Goal: Find specific page/section: Find specific page/section

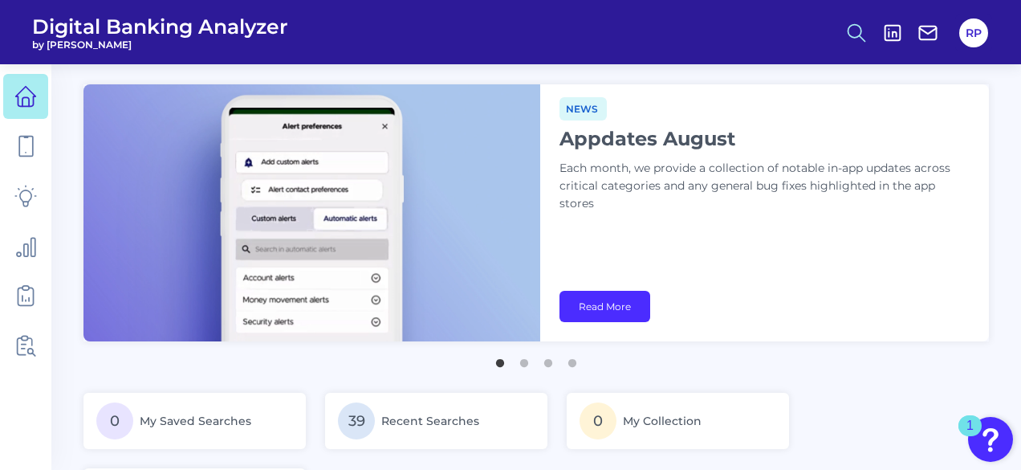
click at [862, 36] on icon at bounding box center [856, 33] width 22 height 22
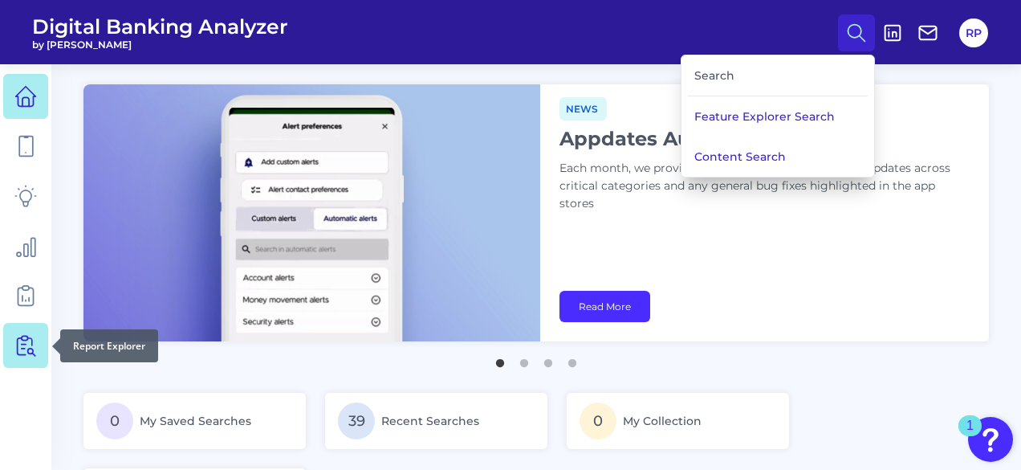
click at [18, 356] on icon at bounding box center [25, 345] width 22 height 22
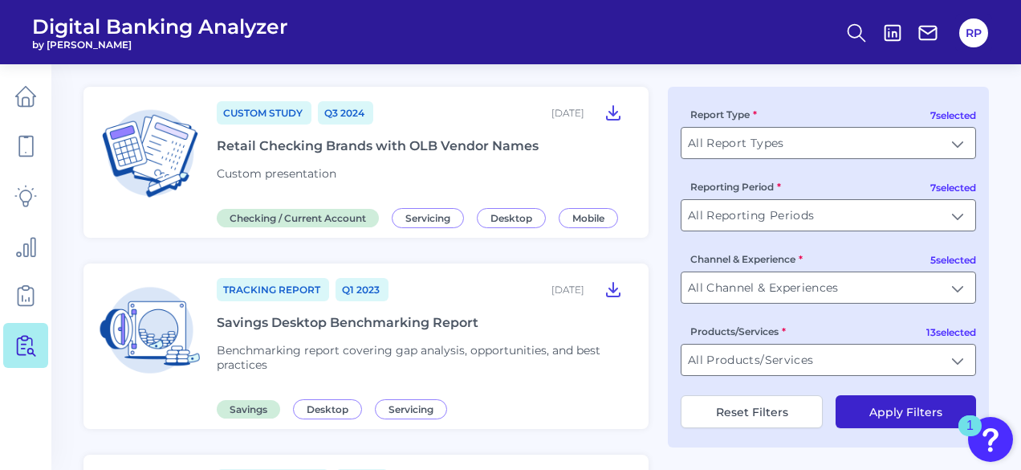
scroll to position [161, 0]
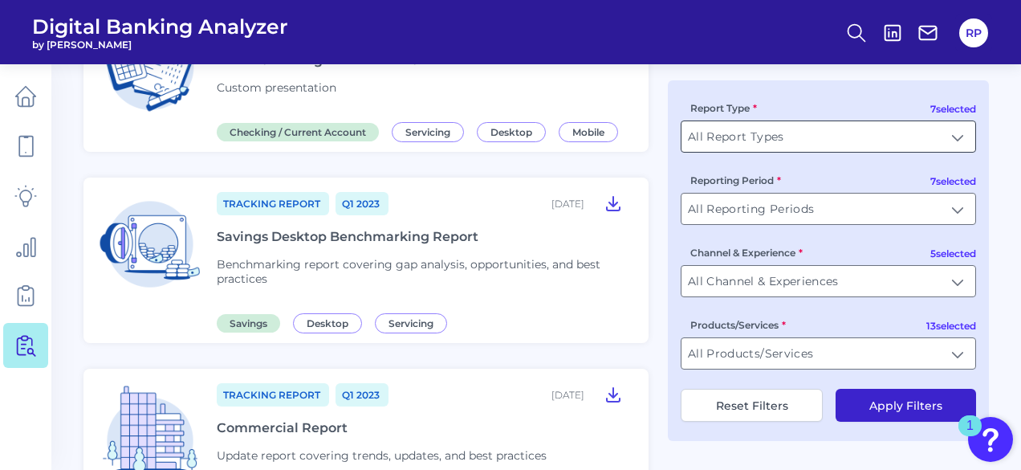
click at [838, 145] on input "All Report Types" at bounding box center [828, 136] width 294 height 31
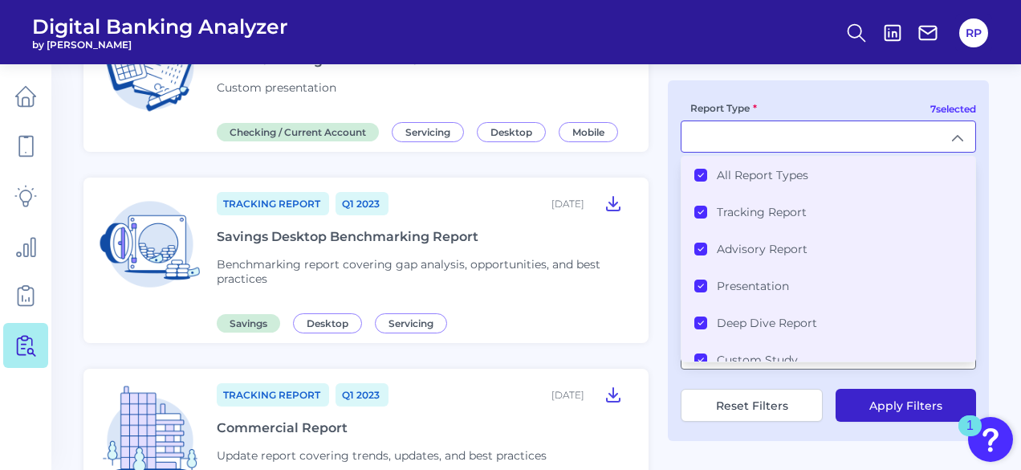
click at [820, 82] on div "7 selected Report Type All Report Types Tracking Report Advisory Report Present…" at bounding box center [828, 260] width 321 height 360
type input "All Report Types"
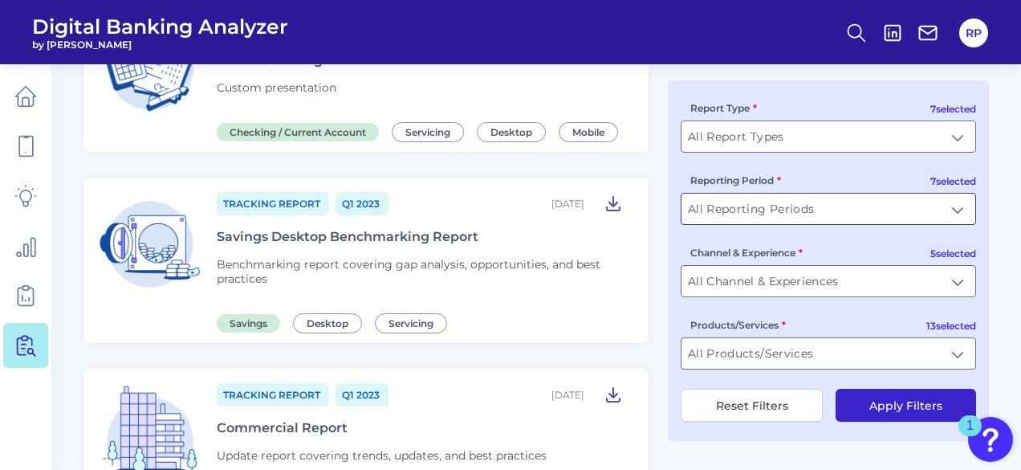
click at [852, 206] on input "All Reporting Periods" at bounding box center [828, 208] width 294 height 31
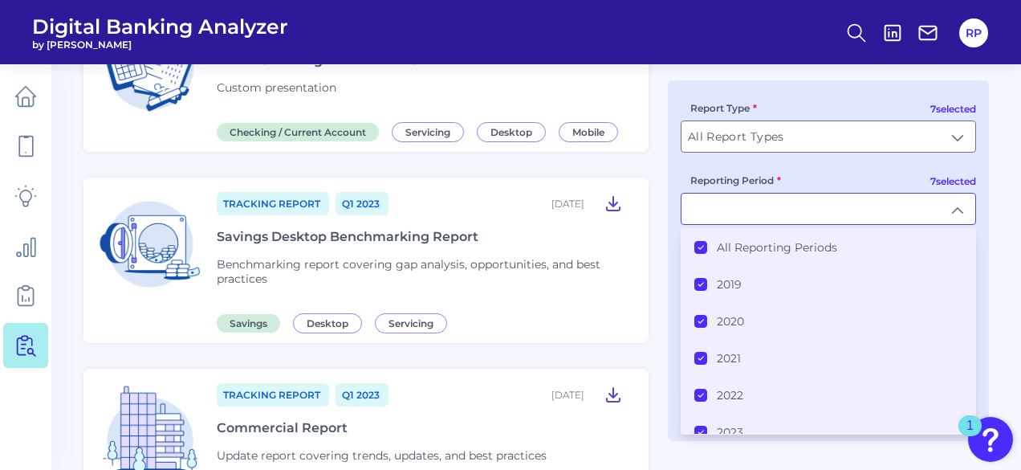
click at [737, 253] on label "All Reporting Periods" at bounding box center [777, 247] width 120 height 14
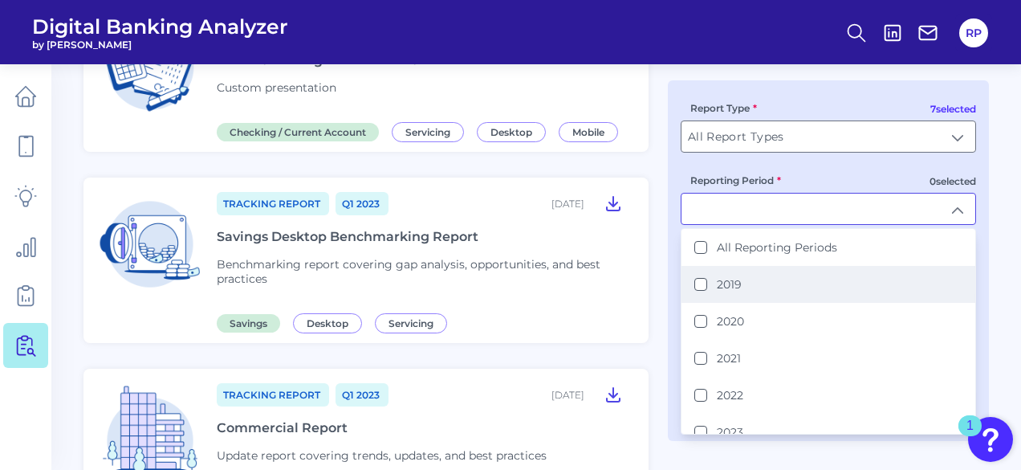
click at [732, 280] on label "2019" at bounding box center [729, 284] width 25 height 14
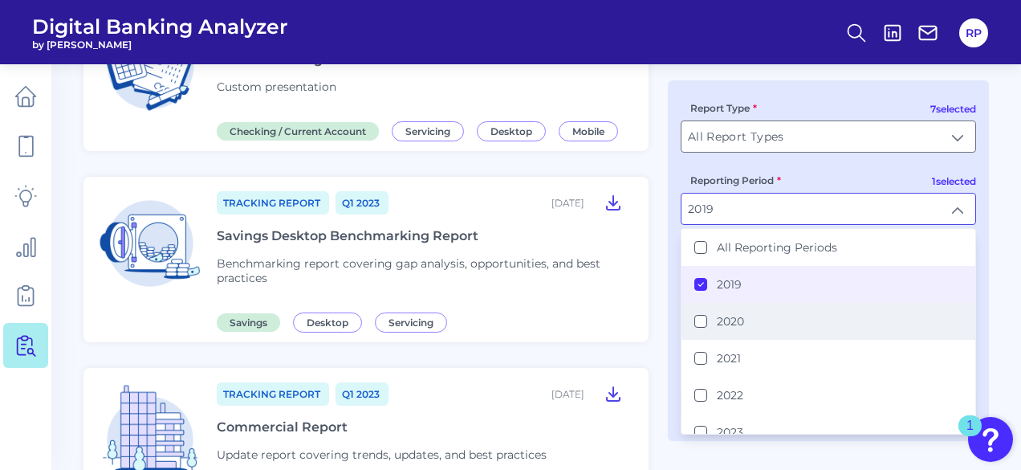
click at [732, 322] on label "2020" at bounding box center [730, 321] width 27 height 14
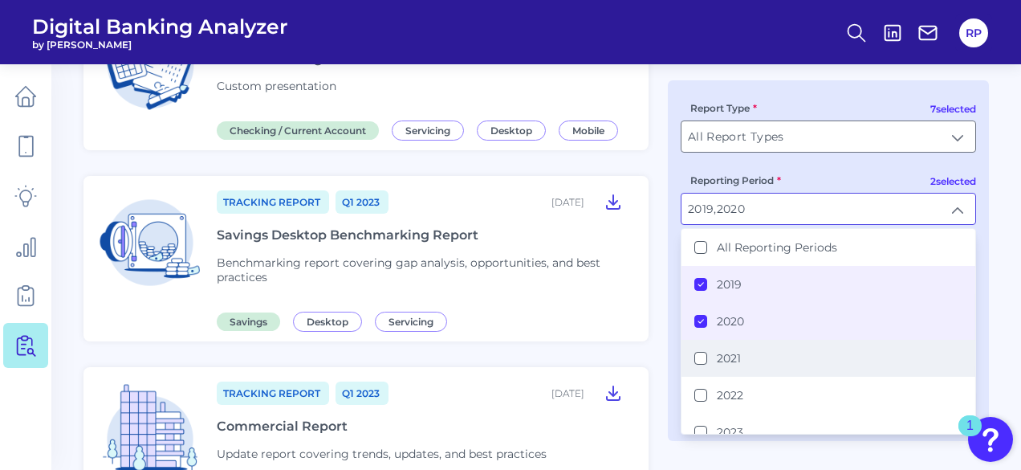
click at [735, 364] on li "2021" at bounding box center [828, 358] width 294 height 37
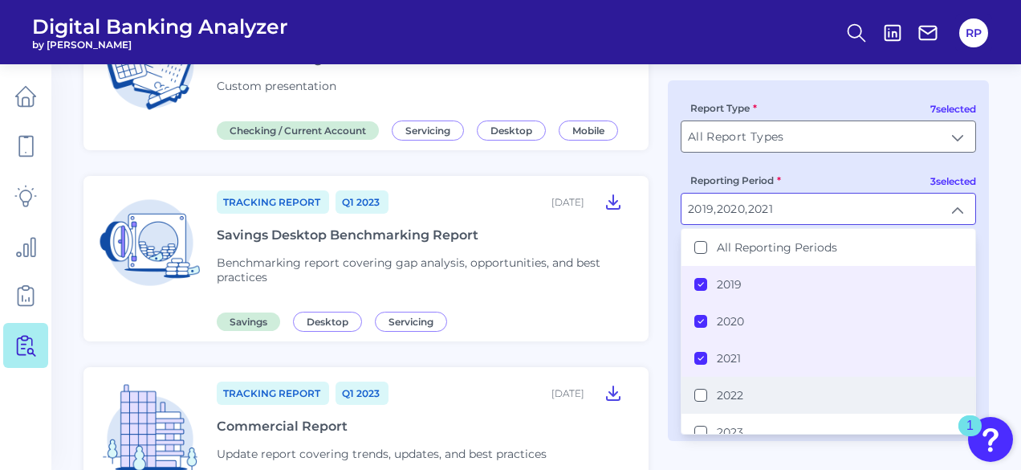
click at [743, 388] on li "2022" at bounding box center [828, 394] width 294 height 37
type input "2019, 2020, 2021, 2022"
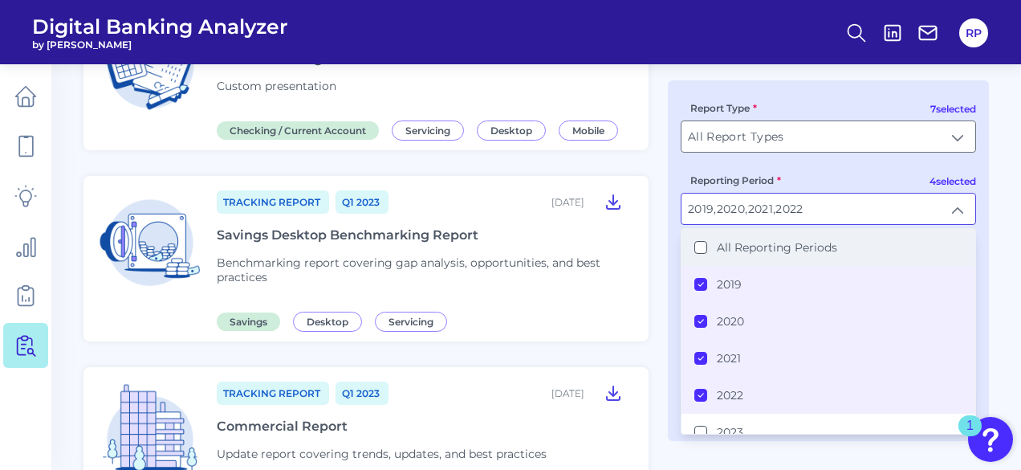
scroll to position [163, 0]
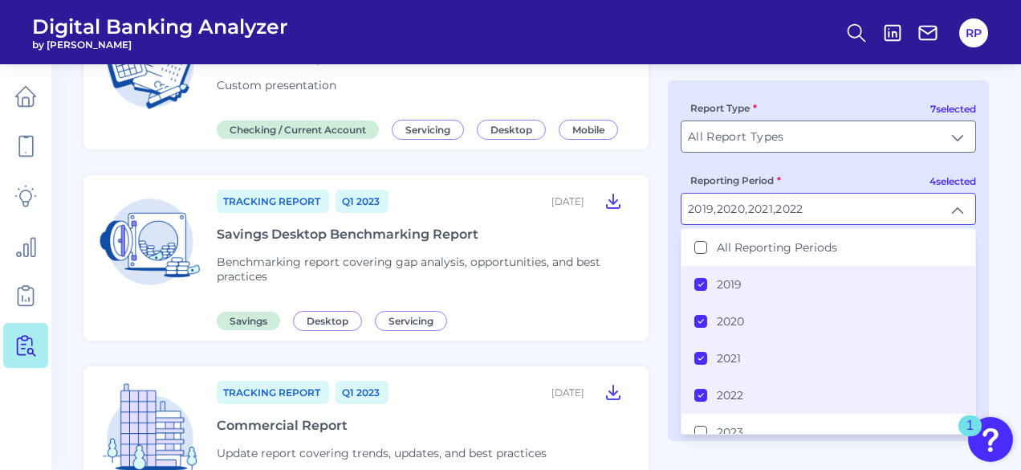
click at [859, 93] on div "7 selected Report Type All Report Types All Report Types 4 selected Reporting P…" at bounding box center [828, 260] width 321 height 360
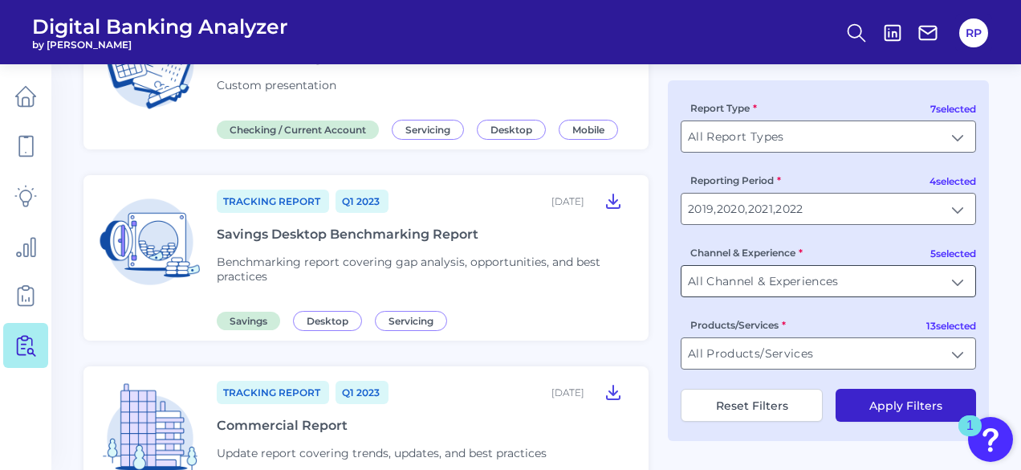
click at [782, 274] on input "All Channel & Experiences" at bounding box center [828, 281] width 294 height 31
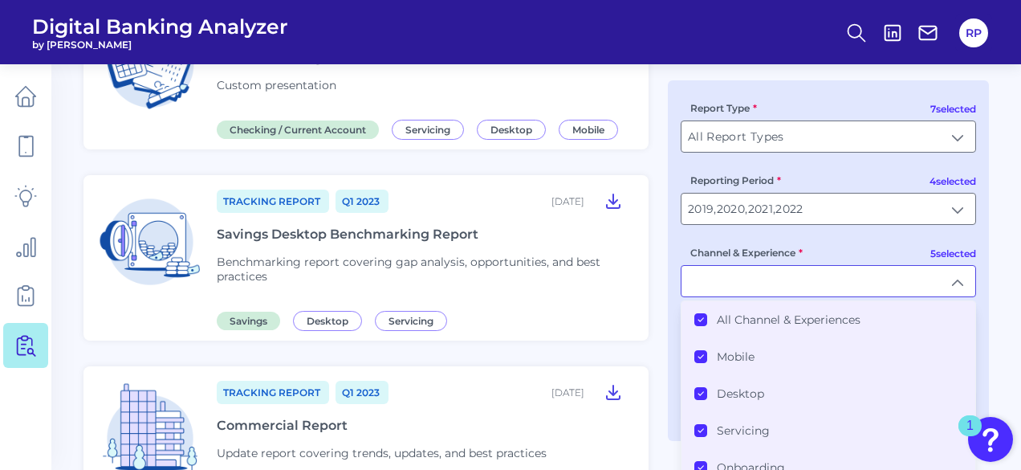
type input "All Channel & Experiences"
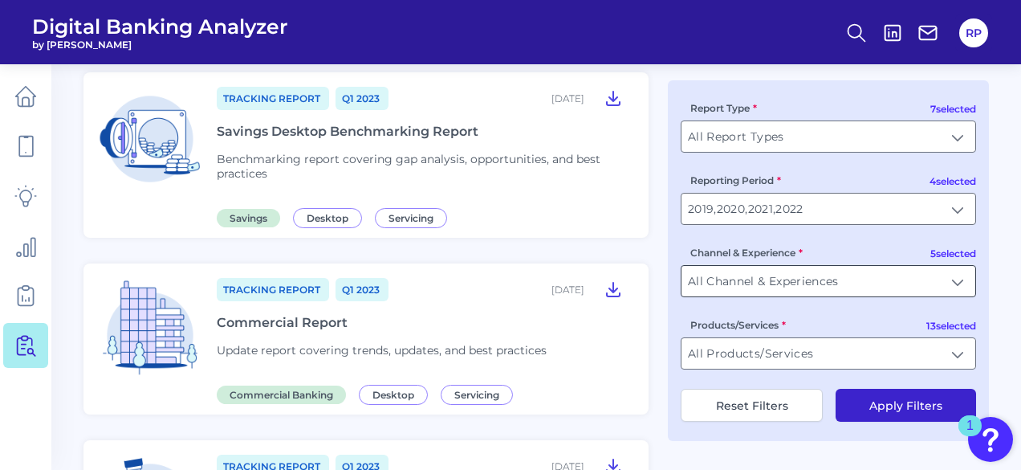
scroll to position [323, 0]
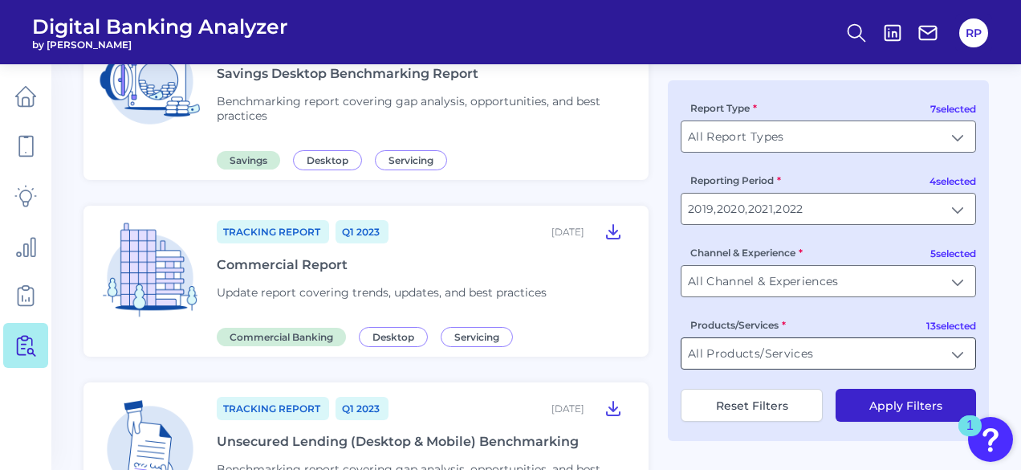
click at [824, 353] on input "All Products/Services" at bounding box center [828, 353] width 294 height 31
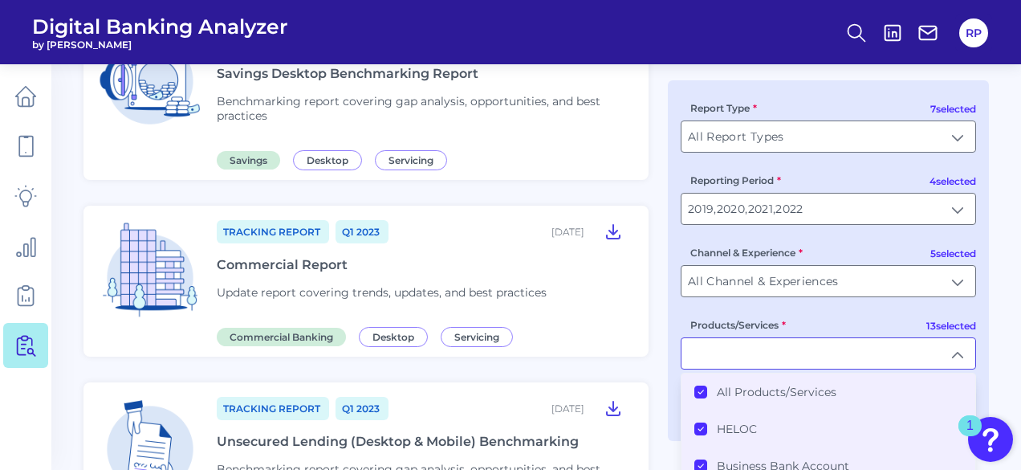
click at [767, 397] on label "All Products/Services" at bounding box center [777, 391] width 120 height 14
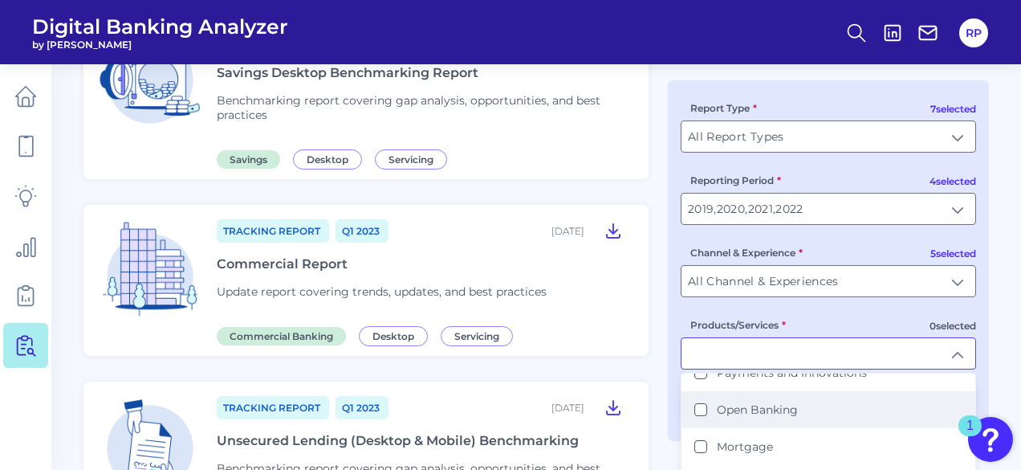
scroll to position [296, 0]
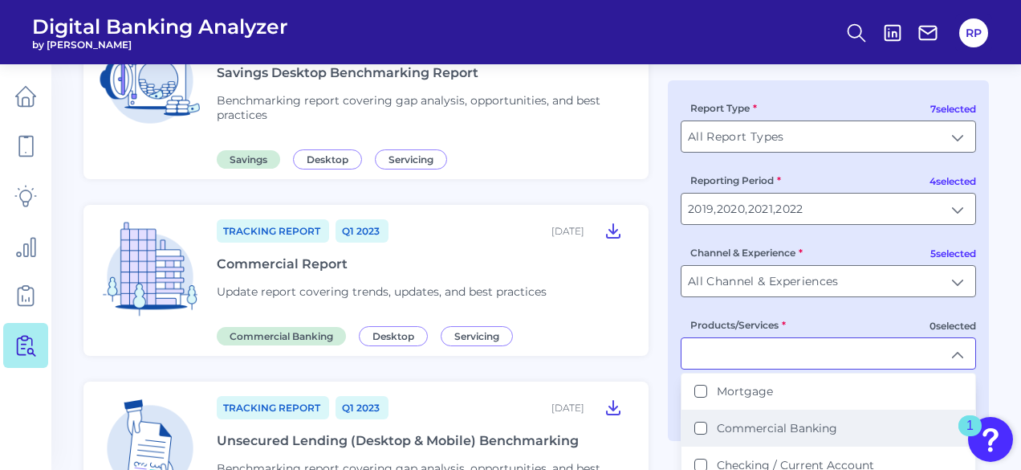
click at [797, 421] on label "Commercial Banking" at bounding box center [777, 428] width 120 height 14
type input "Commercial Banking"
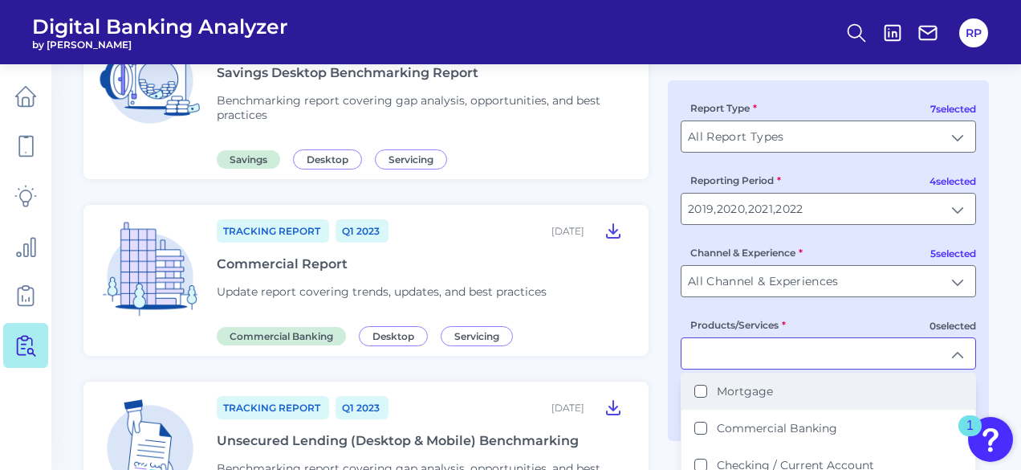
scroll to position [324, 0]
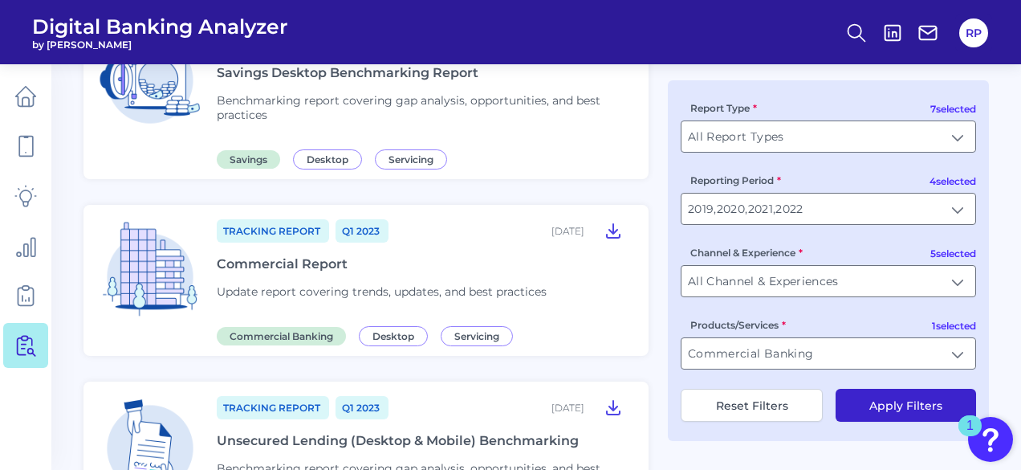
click at [910, 411] on button "Apply Filters" at bounding box center [906, 404] width 140 height 33
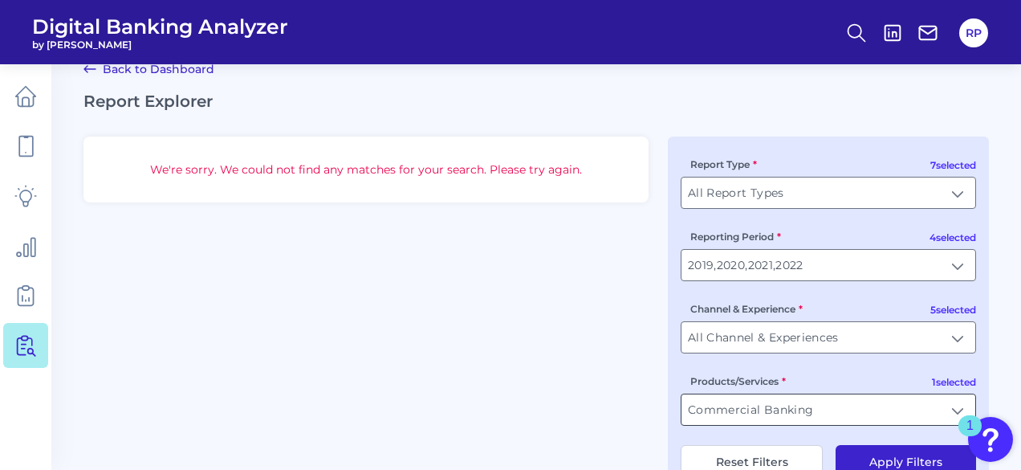
scroll to position [0, 0]
